Goal: Task Accomplishment & Management: Manage account settings

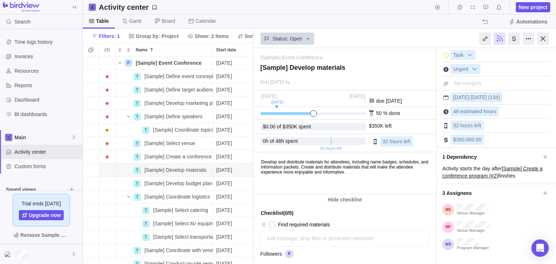
scroll to position [99, 0]
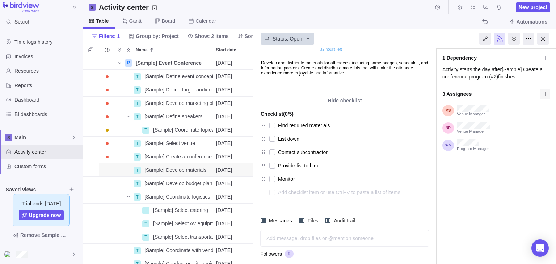
click at [543, 92] on icon at bounding box center [546, 94] width 6 height 6
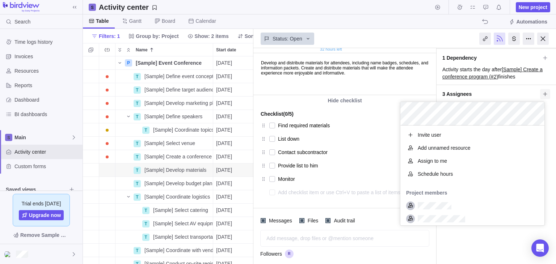
scroll to position [94, 139]
click at [437, 174] on span "Schedule hours" at bounding box center [435, 174] width 35 height 7
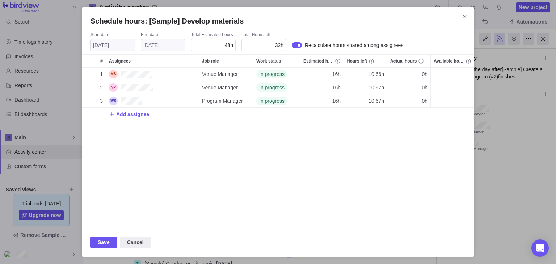
scroll to position [155, 387]
click at [467, 15] on icon "Close" at bounding box center [465, 17] width 6 height 6
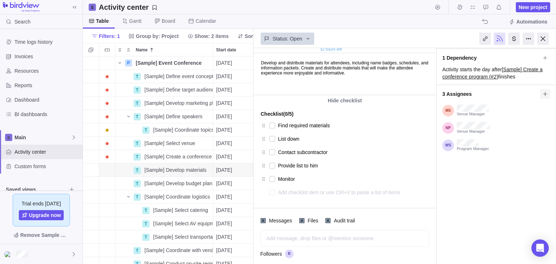
click at [543, 90] on span at bounding box center [545, 94] width 10 height 10
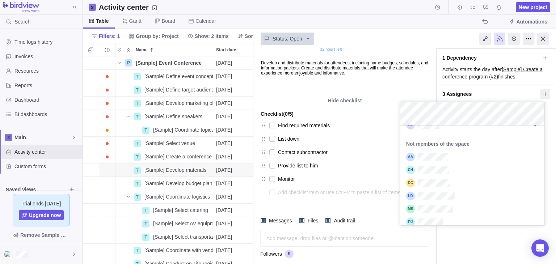
scroll to position [204, 0]
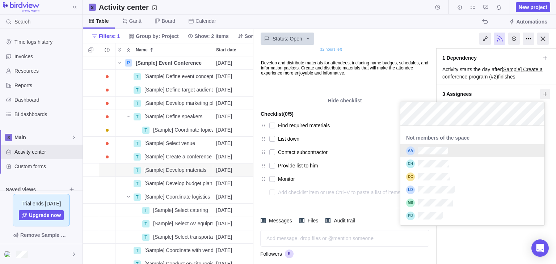
click at [515, 90] on span "3 Assignees" at bounding box center [492, 94] width 98 height 12
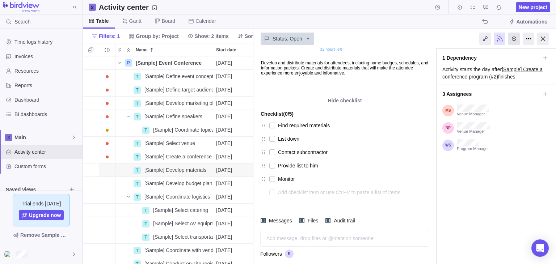
click at [512, 39] on div at bounding box center [515, 39] width 12 height 12
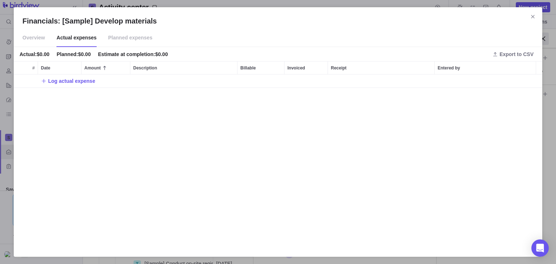
scroll to position [168, 523]
click at [129, 36] on span "Planned expenses" at bounding box center [130, 38] width 44 height 18
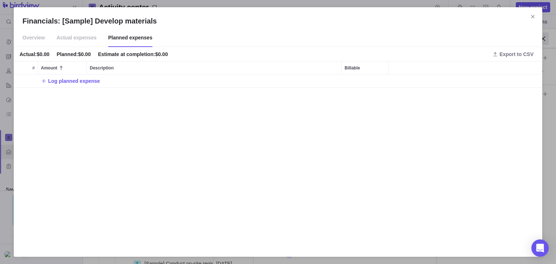
click at [80, 39] on span "Actual expenses" at bounding box center [77, 38] width 40 height 18
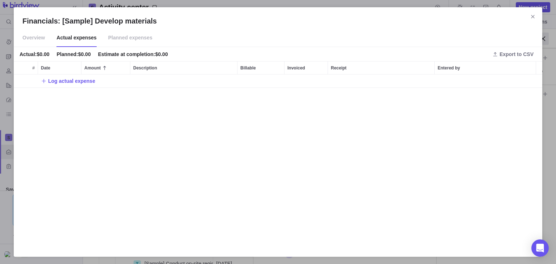
click at [39, 37] on span "Overview" at bounding box center [33, 38] width 22 height 18
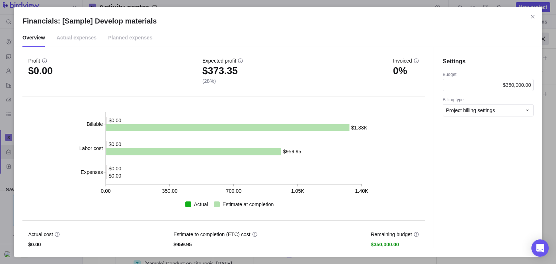
click at [82, 37] on span "Actual expenses" at bounding box center [77, 38] width 40 height 18
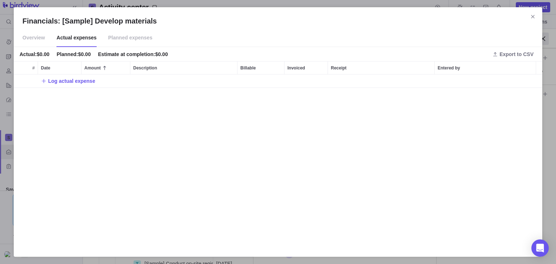
click at [138, 40] on span "Planned expenses" at bounding box center [130, 38] width 44 height 18
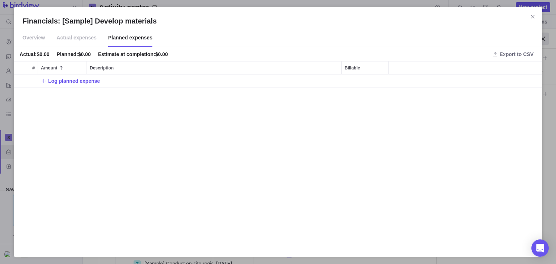
click at [79, 40] on span "Actual expenses" at bounding box center [77, 38] width 40 height 18
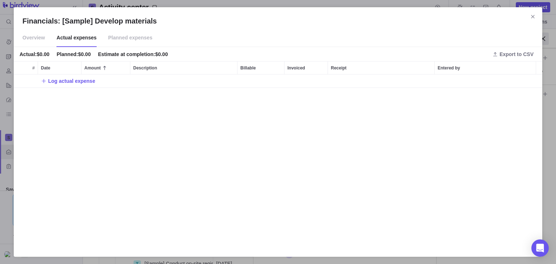
click at [42, 38] on span "Overview" at bounding box center [33, 38] width 22 height 18
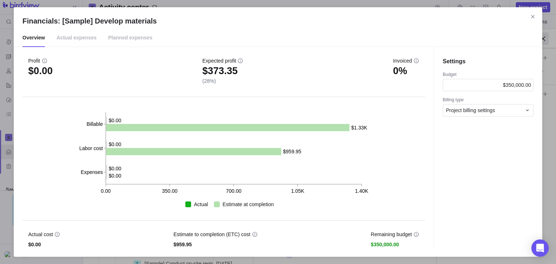
click at [82, 37] on span "Actual expenses" at bounding box center [77, 38] width 40 height 18
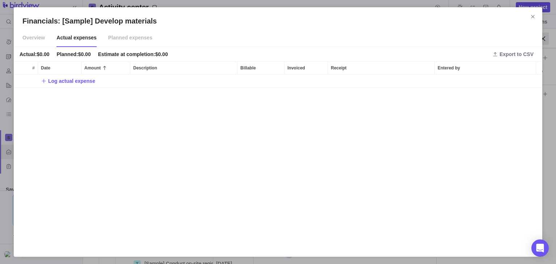
click at [32, 43] on span "Overview" at bounding box center [33, 38] width 22 height 18
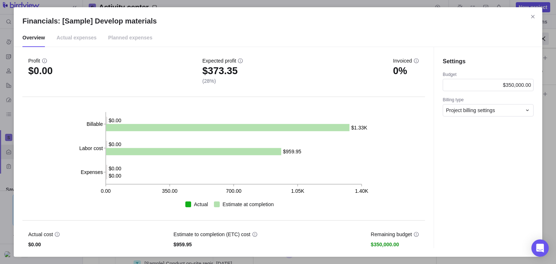
click at [70, 39] on span "Actual expenses" at bounding box center [77, 38] width 40 height 18
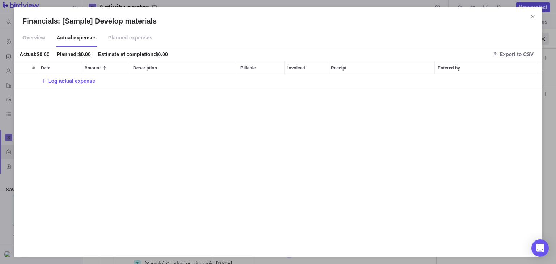
click at [41, 57] on div "Actual : $0.00" at bounding box center [35, 54] width 30 height 7
click at [74, 51] on div "Planned : $0.00" at bounding box center [74, 54] width 34 height 7
drag, startPoint x: 166, startPoint y: 53, endPoint x: 111, endPoint y: 57, distance: 55.5
click at [111, 57] on div "Actual : $0.00 Planned : $0.00 Estimate at completion : $0.00" at bounding box center [98, 54] width 156 height 10
click at [103, 54] on div "Estimate at completion : $0.00" at bounding box center [133, 54] width 70 height 7
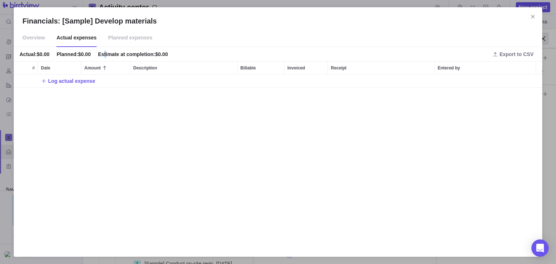
click at [119, 40] on span "Planned expenses" at bounding box center [130, 38] width 44 height 18
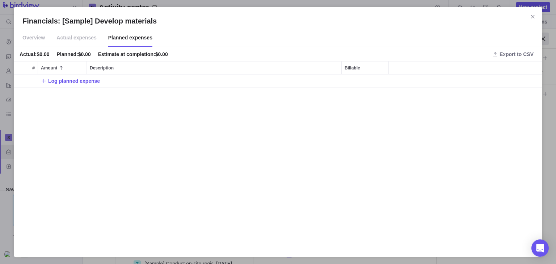
click at [86, 42] on span "Actual expenses" at bounding box center [77, 38] width 40 height 18
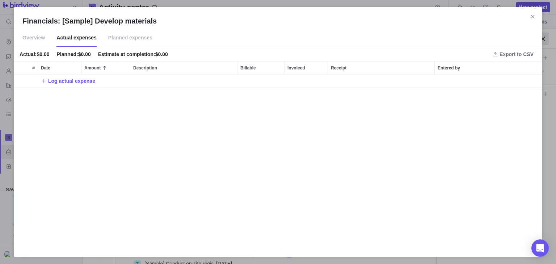
click at [114, 38] on span "Planned expenses" at bounding box center [130, 38] width 44 height 18
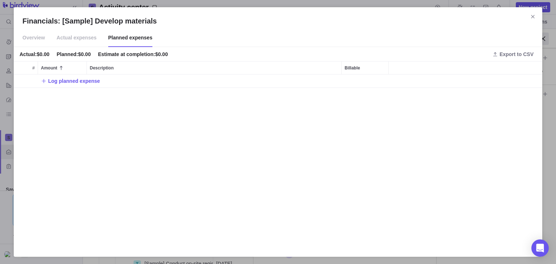
click at [81, 40] on span "Actual expenses" at bounding box center [77, 38] width 40 height 18
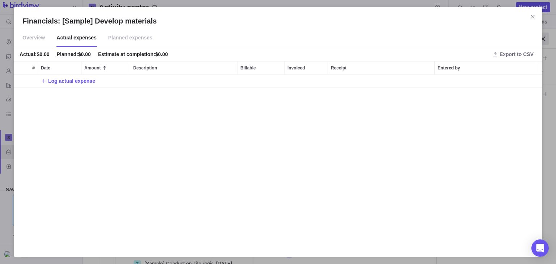
click at [120, 38] on span "Planned expenses" at bounding box center [130, 38] width 44 height 18
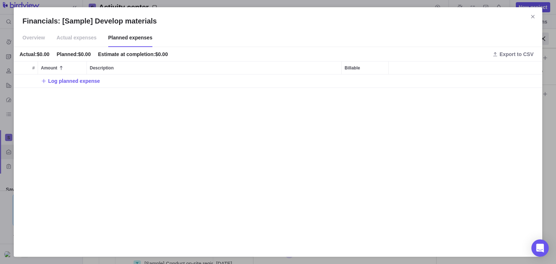
click at [73, 40] on span "Actual expenses" at bounding box center [77, 38] width 40 height 18
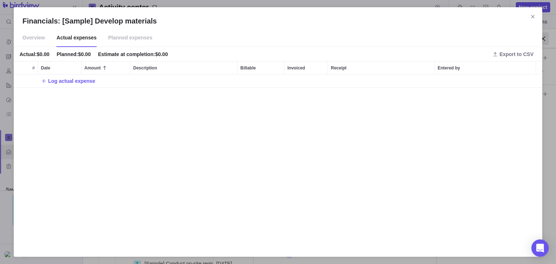
click at [129, 35] on span "Planned expenses" at bounding box center [130, 38] width 44 height 18
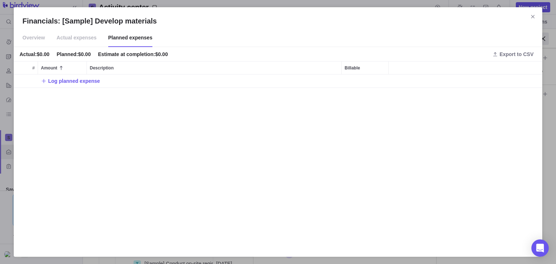
click at [57, 35] on span "Actual expenses" at bounding box center [77, 38] width 40 height 18
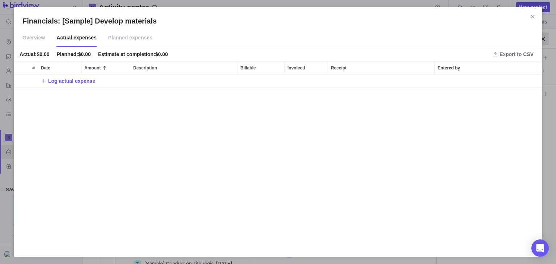
click at [67, 81] on span "Log actual expense" at bounding box center [71, 81] width 47 height 7
type input "16"
click at [119, 138] on div "Financials: [Sample] Develop materials Overview Actual expenses Planned expense…" at bounding box center [278, 132] width 556 height 264
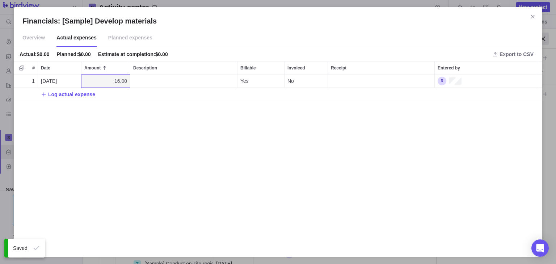
click at [208, 178] on div "1 [DATE] 16.00 Yes No Log actual expense" at bounding box center [278, 162] width 529 height 174
click at [35, 41] on span "Overview" at bounding box center [33, 38] width 22 height 18
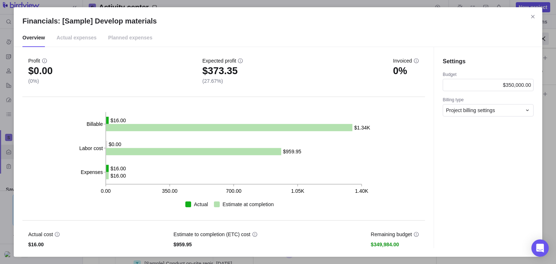
click at [75, 36] on span "Actual expenses" at bounding box center [77, 38] width 40 height 18
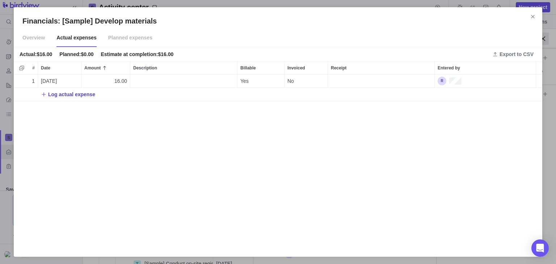
click at [45, 94] on icon "Add New" at bounding box center [44, 95] width 6 height 6
type input "130"
drag, startPoint x: 74, startPoint y: 181, endPoint x: 83, endPoint y: 183, distance: 9.2
click at [84, 183] on div "Financials: [Sample] Develop materials Overview Actual expenses Planned expense…" at bounding box center [278, 132] width 556 height 264
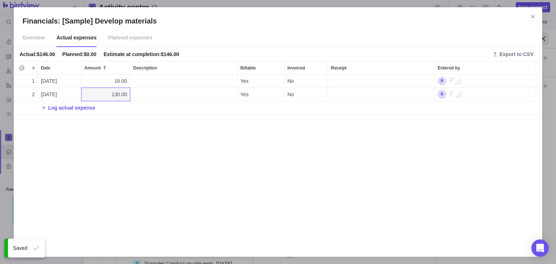
click at [40, 39] on span "Overview" at bounding box center [33, 38] width 22 height 18
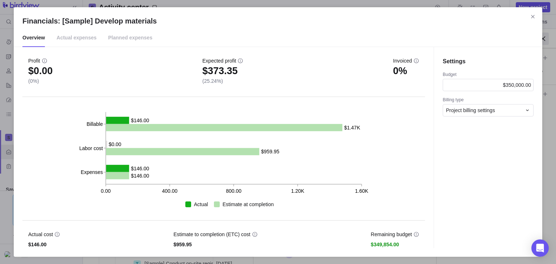
click at [80, 39] on span "Actual expenses" at bounding box center [77, 38] width 40 height 18
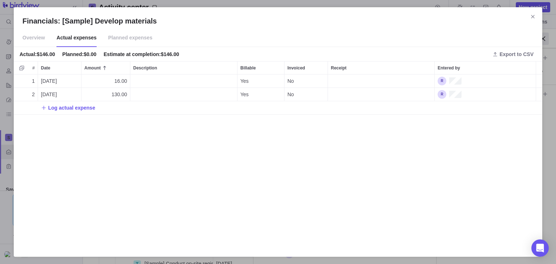
click at [113, 38] on span "Planned expenses" at bounding box center [130, 38] width 44 height 18
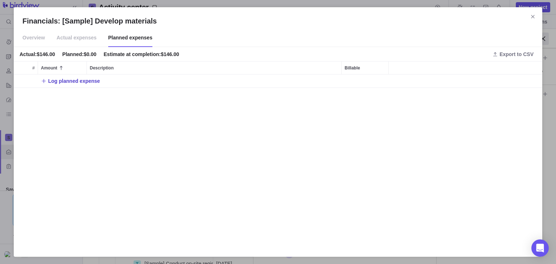
click at [60, 83] on span "Log planned expense" at bounding box center [74, 81] width 52 height 7
type input "14"
drag, startPoint x: 80, startPoint y: 135, endPoint x: 88, endPoint y: 137, distance: 8.2
click at [88, 137] on div "Financials: [Sample] Develop materials Overview Actual expenses Planned expense…" at bounding box center [278, 132] width 556 height 264
click at [71, 95] on span "Log planned expense" at bounding box center [74, 94] width 52 height 7
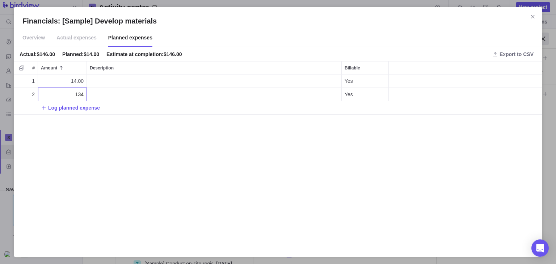
type input "134"
click at [110, 138] on div "Financials: [Sample] Develop materials Overview Actual expenses Planned expense…" at bounding box center [278, 132] width 556 height 264
click at [77, 38] on span "Actual expenses" at bounding box center [77, 38] width 40 height 18
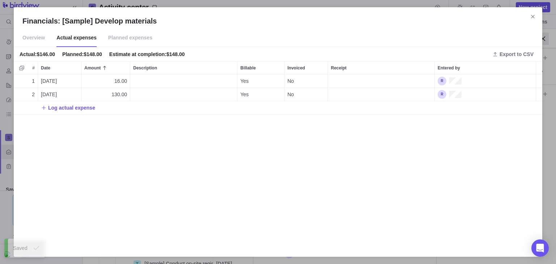
click at [135, 37] on span "Planned expenses" at bounding box center [130, 38] width 44 height 18
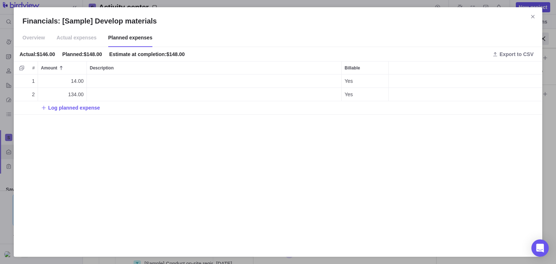
click at [81, 38] on span "Actual expenses" at bounding box center [77, 38] width 40 height 18
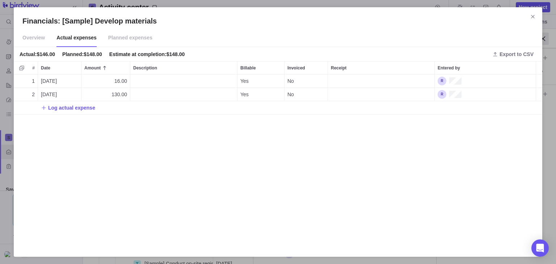
click at [116, 35] on span "Planned expenses" at bounding box center [130, 38] width 44 height 18
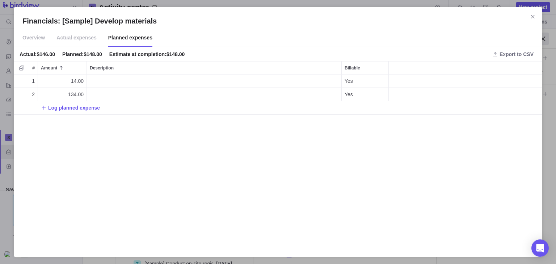
click at [80, 35] on span "Actual expenses" at bounding box center [77, 38] width 40 height 18
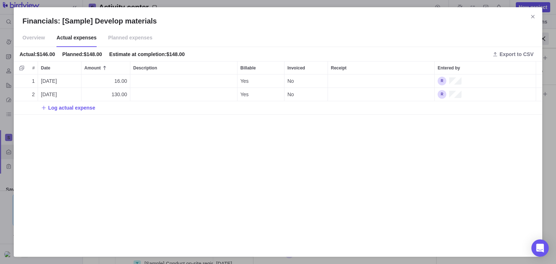
scroll to position [6, 6]
click at [291, 83] on span "No" at bounding box center [291, 81] width 7 height 7
click at [293, 98] on span "Yes" at bounding box center [295, 97] width 8 height 7
click at [368, 81] on div "Receipt" at bounding box center [381, 81] width 107 height 13
click at [358, 138] on div "Financials: [Sample] Develop materials Overview Actual expenses Planned expense…" at bounding box center [278, 132] width 556 height 264
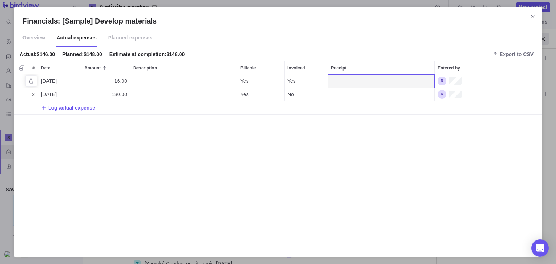
click at [470, 85] on div "Entered by" at bounding box center [485, 81] width 101 height 13
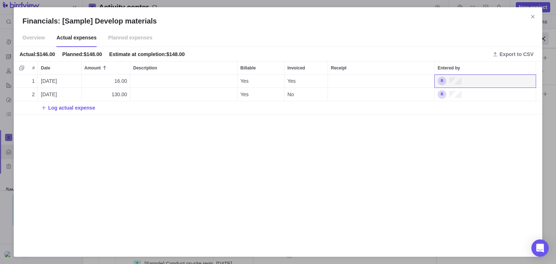
click at [376, 119] on div "1 [DATE] 16.00 Yes Yes 2 [DATE] 130.00 Yes No Log actual expense" at bounding box center [278, 162] width 529 height 174
click at [241, 78] on span "Yes" at bounding box center [245, 81] width 8 height 7
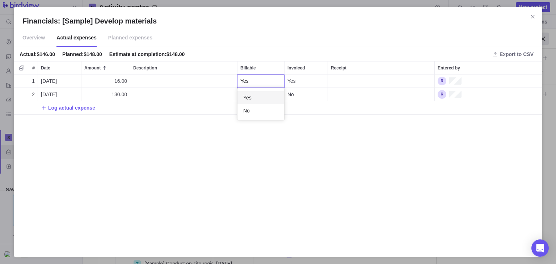
click at [299, 77] on div "Financials: [Sample] Develop materials Overview Actual expenses Planned expense…" at bounding box center [278, 132] width 556 height 264
click at [297, 79] on div "Yes" at bounding box center [306, 81] width 43 height 13
click at [300, 82] on div "Yes" at bounding box center [306, 81] width 37 height 7
click at [178, 84] on div "Description" at bounding box center [183, 81] width 107 height 13
type textarea "g"
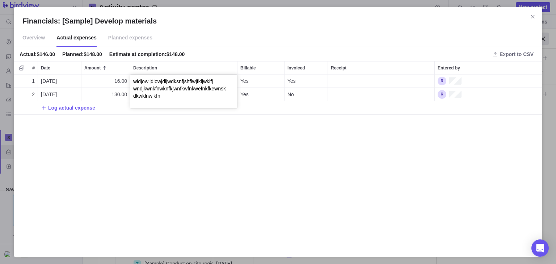
type textarea "widjowijdiowjdijwdksnfjshflwjfkljwklfj wndjkwnkfnwknfkjwnfkwfnkwefnkfkewnsk dkw…"
click at [200, 149] on div "Financials: [Sample] Develop materials Overview Actual expenses Planned expense…" at bounding box center [278, 132] width 556 height 264
click at [233, 134] on div "1 [DATE] 16.00 widjowijdiowjdijwdksnfjshflwjfkljwklfj wndjkwnkfnwknfkjwnfkwfnkw…" at bounding box center [278, 162] width 529 height 174
click at [186, 79] on span "widjowijdiowjdijwdksnfjshflwjfkljwklfj wndjkwnkfnwknfkjwnfkwfnkwefnkfkewnsk dkw…" at bounding box center [185, 81] width 104 height 7
click at [186, 79] on textarea "widjowijdiowjdijwdksnfjshflwjfkljwklfj wndjkwnkfnwknfkjwnfkwfnkwefnkfkewnsk dkw…" at bounding box center [183, 91] width 107 height 33
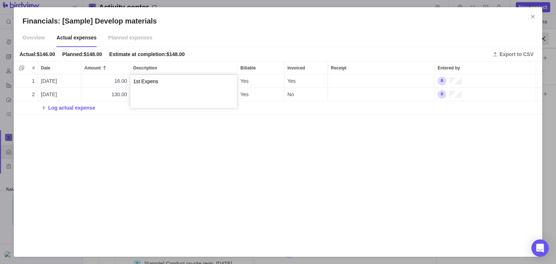
type textarea "1st Expense"
click at [201, 189] on div "Financials: [Sample] Develop materials Overview Actual expenses Planned expense…" at bounding box center [278, 132] width 556 height 264
click at [138, 92] on div "Description" at bounding box center [183, 94] width 107 height 13
type textarea "2nd Expense"
click at [185, 178] on div "Financials: [Sample] Develop materials Overview Actual expenses Planned expense…" at bounding box center [278, 132] width 556 height 264
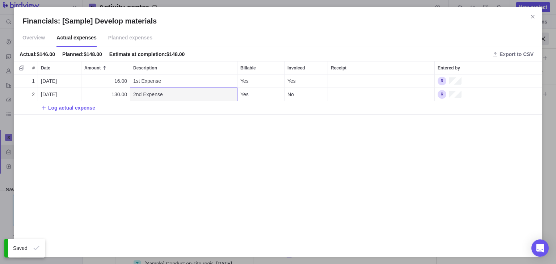
click at [199, 153] on div "1 [DATE] 16.00 1st Expense Yes Yes 2 [DATE] 130.00 2nd Expense Yes No Log actua…" at bounding box center [278, 162] width 529 height 174
click at [112, 33] on span "Planned expenses" at bounding box center [130, 38] width 44 height 18
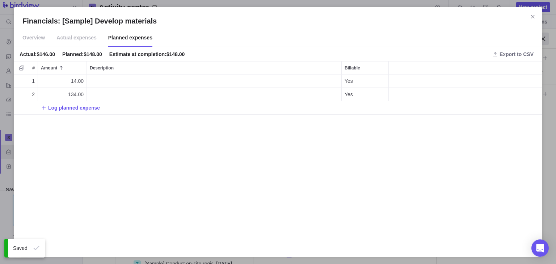
click at [85, 40] on span "Actual expenses" at bounding box center [77, 38] width 40 height 18
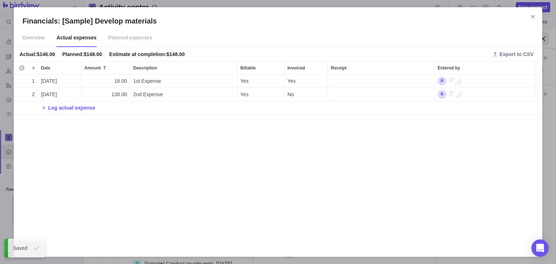
scroll to position [168, 523]
click at [360, 77] on div "Receipt" at bounding box center [381, 81] width 107 height 13
click at [358, 98] on span "Attach file or image" at bounding box center [364, 96] width 43 height 7
click at [373, 180] on div "Financials: [Sample] Develop materials Overview Actual expenses Planned expense…" at bounding box center [278, 132] width 556 height 264
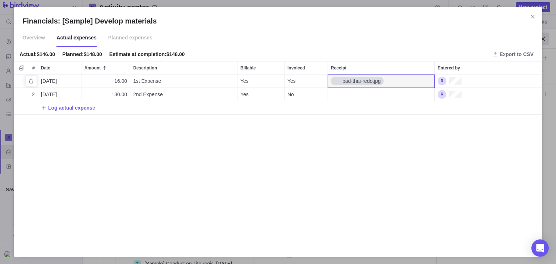
click at [370, 82] on span "pad-thai-redo.jpg" at bounding box center [360, 81] width 41 height 7
click at [354, 96] on span "Attach file or image" at bounding box center [364, 96] width 43 height 7
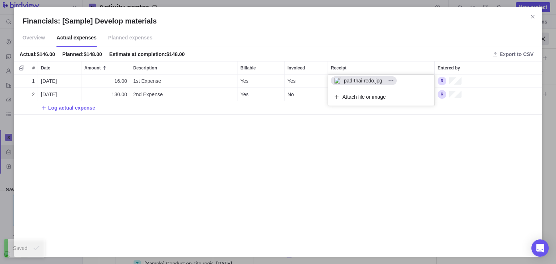
click at [326, 138] on div "Financials: [Sample] Develop materials Overview Actual expenses Planned expense…" at bounding box center [278, 132] width 556 height 264
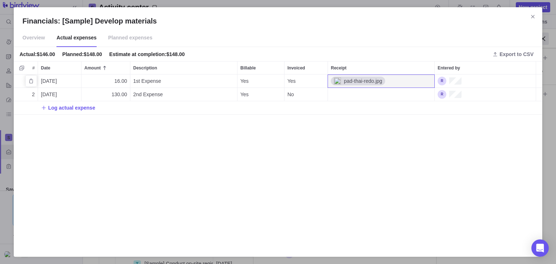
click at [376, 80] on span "pad-thai-redo.jpg" at bounding box center [361, 81] width 41 height 7
click at [393, 81] on icon "More actions" at bounding box center [391, 81] width 6 height 6
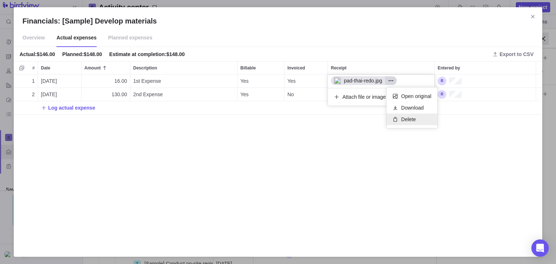
click at [411, 116] on span "Delete" at bounding box center [408, 119] width 14 height 7
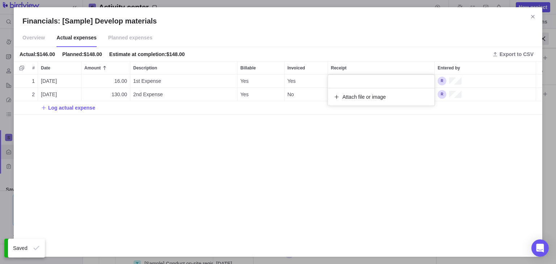
click at [356, 83] on div at bounding box center [381, 81] width 107 height 13
click at [352, 97] on span "Attach file or image" at bounding box center [364, 96] width 43 height 7
click at [355, 157] on div "Financials: [Sample] Develop materials Overview Actual expenses Planned expense…" at bounding box center [278, 132] width 556 height 264
click at [378, 139] on div "1 [DATE] 16.00 1st Expense Yes Yes Photo-2755.jpg 2 [DATE] 130.00 2nd Expense Y…" at bounding box center [278, 162] width 529 height 174
click at [379, 81] on div "Photo-2755.jpg" at bounding box center [356, 81] width 50 height 7
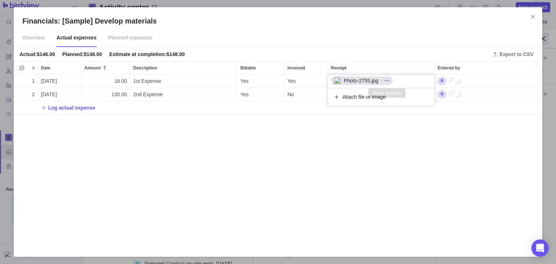
click at [338, 175] on div "Financials: [Sample] Develop materials Overview Actual expenses Planned expense…" at bounding box center [278, 132] width 556 height 264
click at [349, 82] on span "Photo-2755.jpg" at bounding box center [359, 81] width 37 height 7
click at [390, 80] on span "More actions" at bounding box center [387, 81] width 12 height 10
click at [367, 150] on div "Financials: [Sample] Develop materials Overview Actual expenses Planned expense…" at bounding box center [278, 132] width 556 height 264
click at [367, 150] on div "1 [DATE] 16.00 1st Expense Yes Yes Photo-2755.jpg 2 [DATE] 130.00 2nd Expense Y…" at bounding box center [278, 162] width 529 height 174
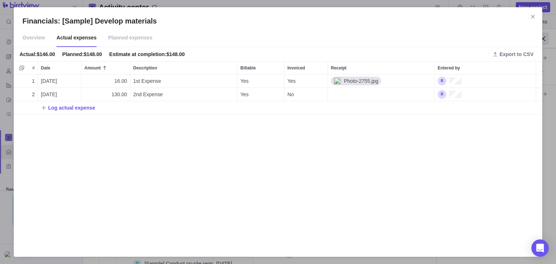
click at [115, 38] on span "Planned expenses" at bounding box center [130, 38] width 44 height 18
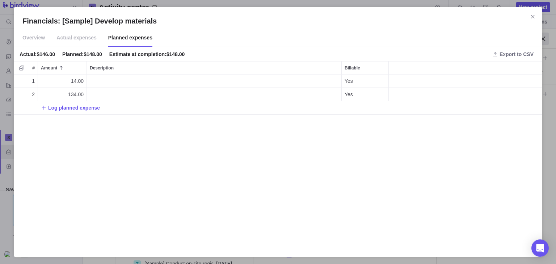
click at [426, 62] on div "Financials: [Sample] Develop materials" at bounding box center [466, 67] width 154 height 13
click at [70, 39] on span "Actual expenses" at bounding box center [77, 38] width 40 height 18
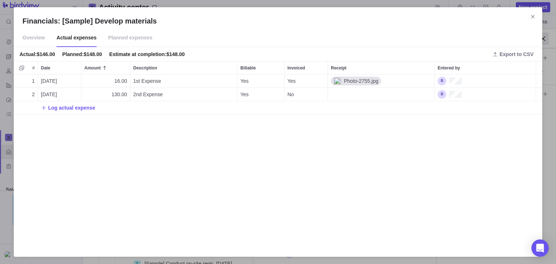
click at [33, 37] on span "Overview" at bounding box center [33, 38] width 22 height 18
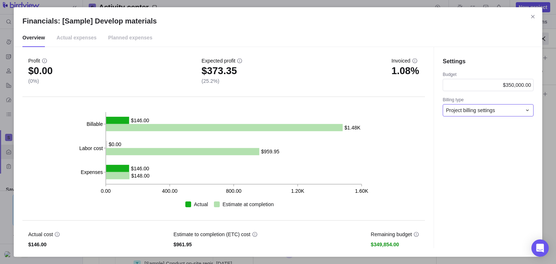
click at [515, 108] on div "Project billing settings" at bounding box center [484, 110] width 76 height 7
click at [516, 107] on div "Project billing settings" at bounding box center [484, 110] width 76 height 7
click at [81, 42] on span "Actual expenses" at bounding box center [77, 38] width 40 height 18
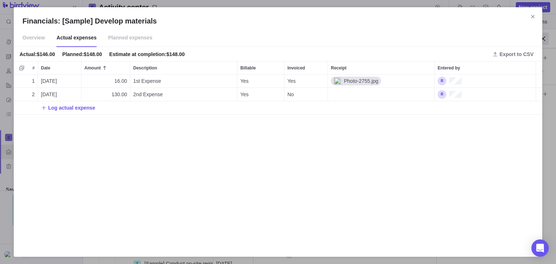
click at [115, 39] on span "Planned expenses" at bounding box center [130, 38] width 44 height 18
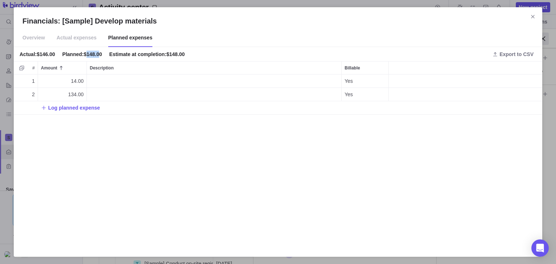
drag, startPoint x: 86, startPoint y: 53, endPoint x: 96, endPoint y: 55, distance: 9.7
click at [96, 55] on div "Planned : $148.00" at bounding box center [82, 54] width 40 height 7
drag, startPoint x: 40, startPoint y: 45, endPoint x: 55, endPoint y: 50, distance: 15.9
click at [55, 50] on div "Overview Actual expenses Planned expenses Actual : $146.00 Planned : $148.00 Es…" at bounding box center [278, 139] width 529 height 220
click at [53, 52] on div "Actual : $146.00" at bounding box center [38, 54] width 36 height 7
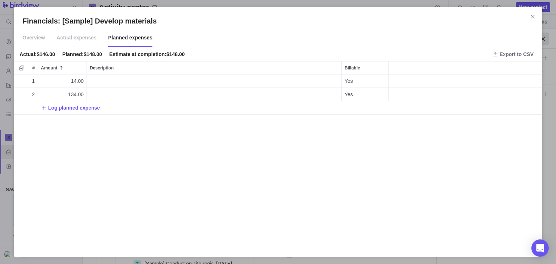
click at [82, 37] on span "Actual expenses" at bounding box center [77, 38] width 40 height 18
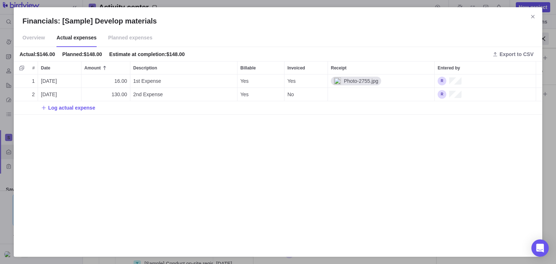
click at [177, 56] on div "Estimate at completion : $148.00" at bounding box center [147, 54] width 76 height 7
click at [38, 42] on span "Overview" at bounding box center [33, 38] width 22 height 18
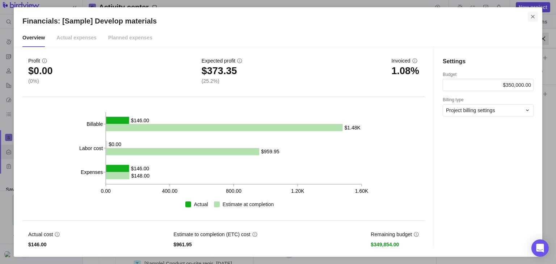
click at [531, 14] on icon "Close" at bounding box center [533, 17] width 6 height 6
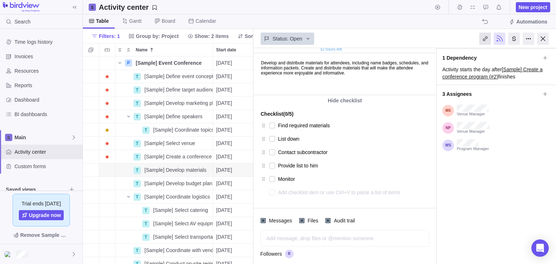
click at [483, 36] on div at bounding box center [486, 39] width 12 height 12
click at [485, 40] on div at bounding box center [486, 39] width 12 height 12
